Goal: Task Accomplishment & Management: Use online tool/utility

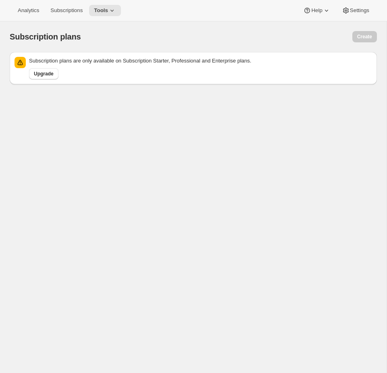
click at [122, 37] on div "Subscription plans" at bounding box center [111, 36] width 203 height 11
click at [105, 6] on button "Tools" at bounding box center [105, 10] width 32 height 11
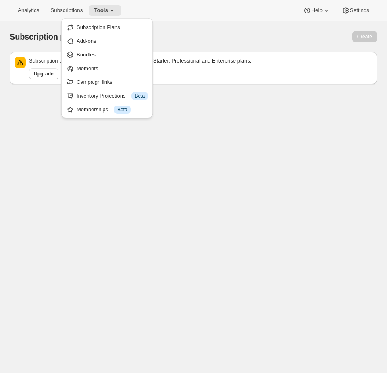
click at [200, 9] on div "Analytics Subscriptions Tools Help Settings" at bounding box center [193, 10] width 387 height 21
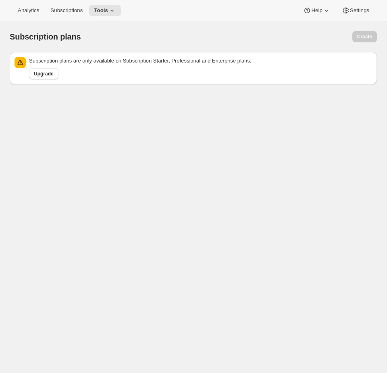
click at [140, 222] on div "Subscription plans. This page is ready Subscription plans Create Subscription p…" at bounding box center [193, 207] width 386 height 373
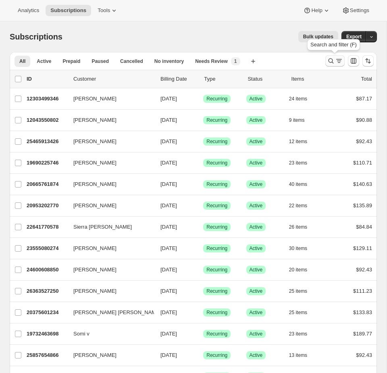
click at [330, 60] on icon "Search and filter results" at bounding box center [331, 61] width 8 height 8
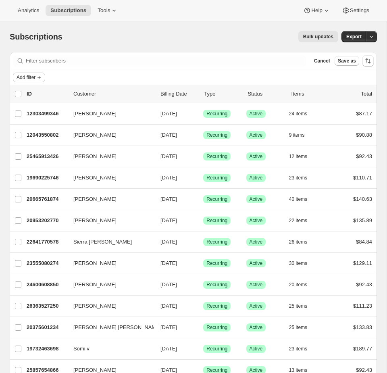
click at [39, 76] on icon "Add filter" at bounding box center [39, 77] width 6 height 6
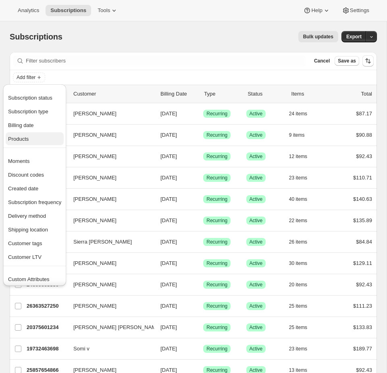
click at [25, 136] on span "Products" at bounding box center [18, 139] width 21 height 6
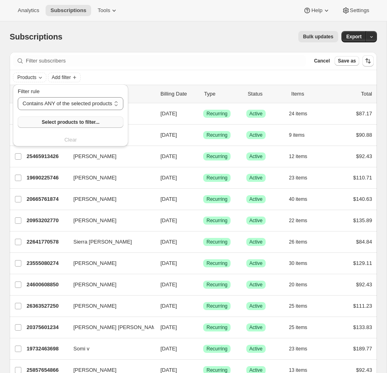
click at [69, 126] on button "Select products to filter..." at bounding box center [71, 121] width 106 height 11
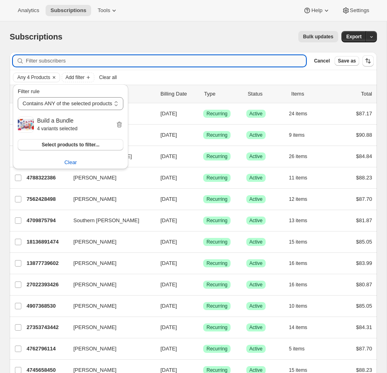
click at [199, 56] on input "Filter subscribers" at bounding box center [166, 60] width 280 height 11
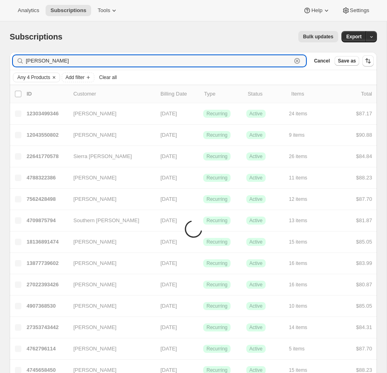
type input "[PERSON_NAME]"
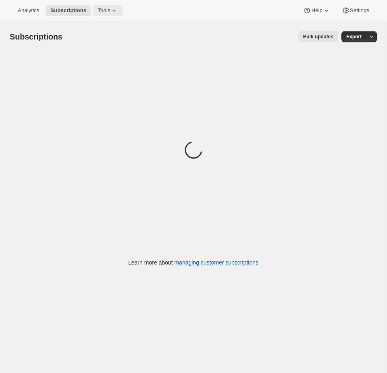
click at [116, 10] on icon at bounding box center [114, 10] width 8 height 8
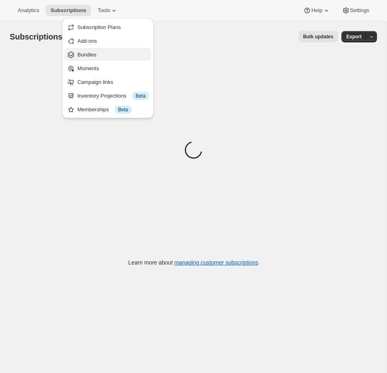
click at [94, 58] on button "Bundles" at bounding box center [107, 54] width 87 height 13
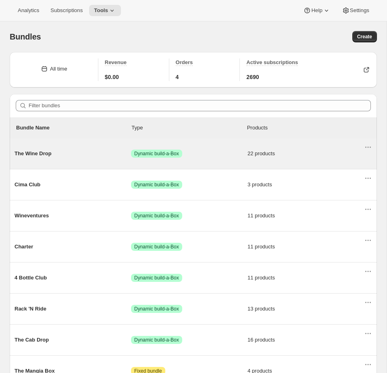
click at [217, 152] on span "Success Dynamic build-a-Box" at bounding box center [189, 153] width 116 height 8
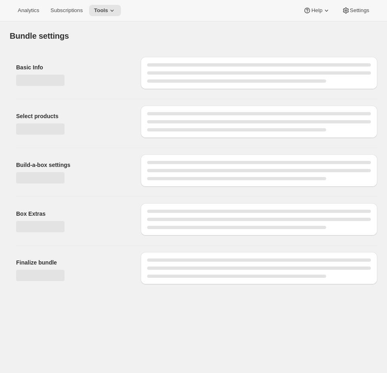
type input "The Wine Drop"
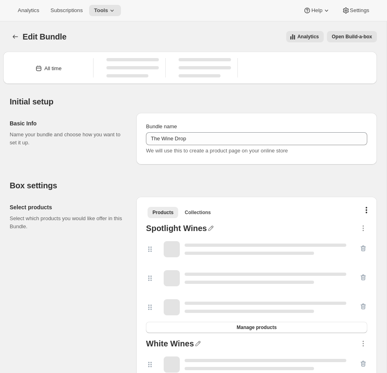
click at [343, 39] on span "Open Build-a-box" at bounding box center [352, 36] width 40 height 6
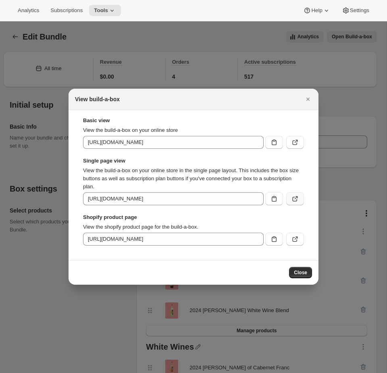
click at [298, 198] on icon ":rea:" at bounding box center [295, 199] width 8 height 8
click at [129, 28] on div at bounding box center [193, 186] width 387 height 373
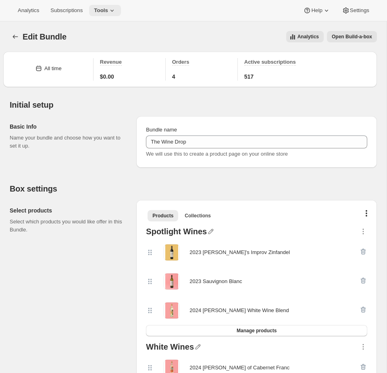
click at [107, 11] on span "Tools" at bounding box center [101, 10] width 14 height 6
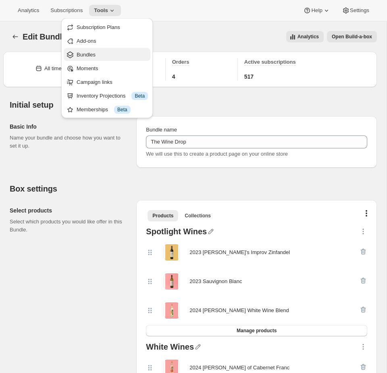
click at [97, 54] on span "Bundles" at bounding box center [112, 55] width 71 height 8
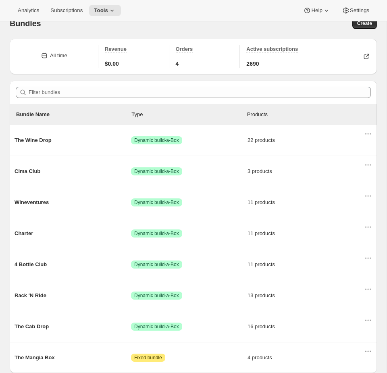
scroll to position [46, 0]
